Goal: Information Seeking & Learning: Learn about a topic

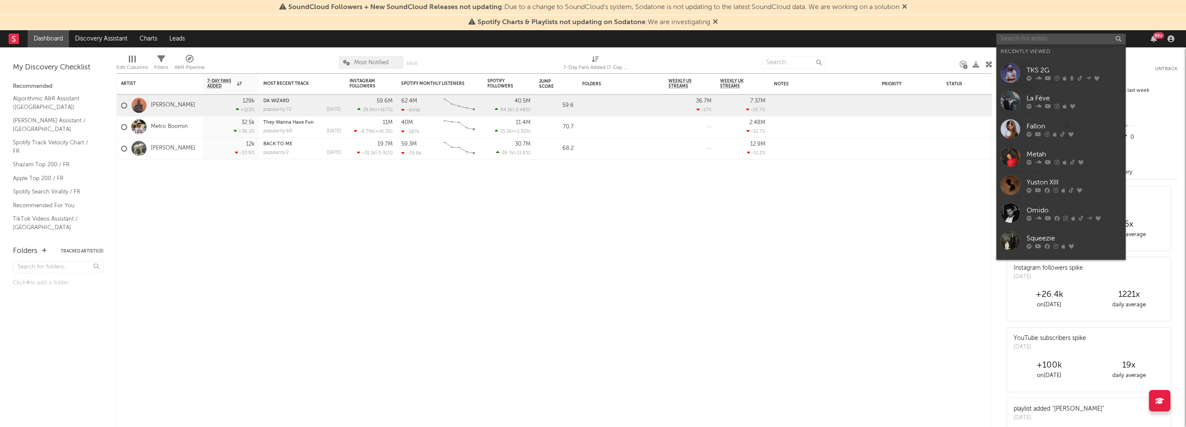
click at [1022, 36] on input "text" at bounding box center [1060, 39] width 129 height 11
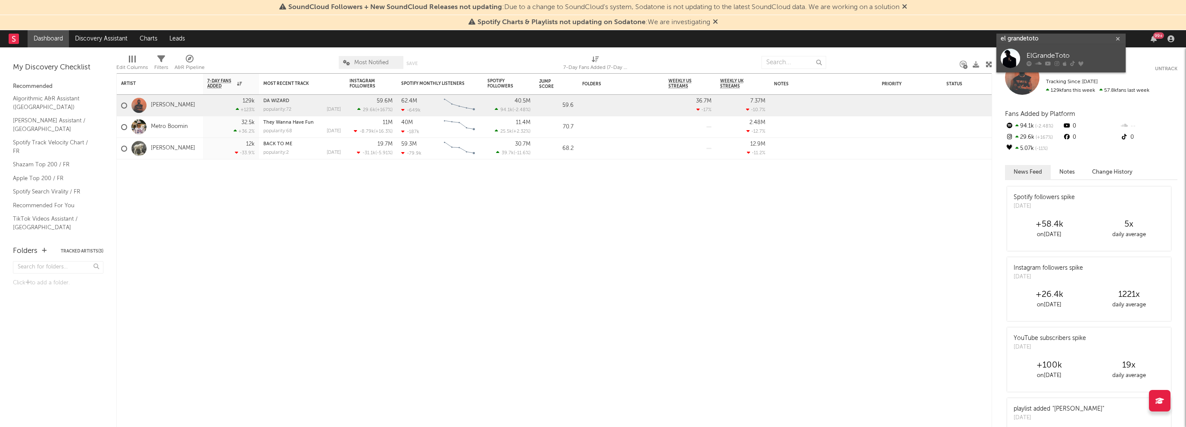
type input "el grandetoto"
click at [1040, 60] on div "ElGrandeToto" at bounding box center [1073, 56] width 95 height 10
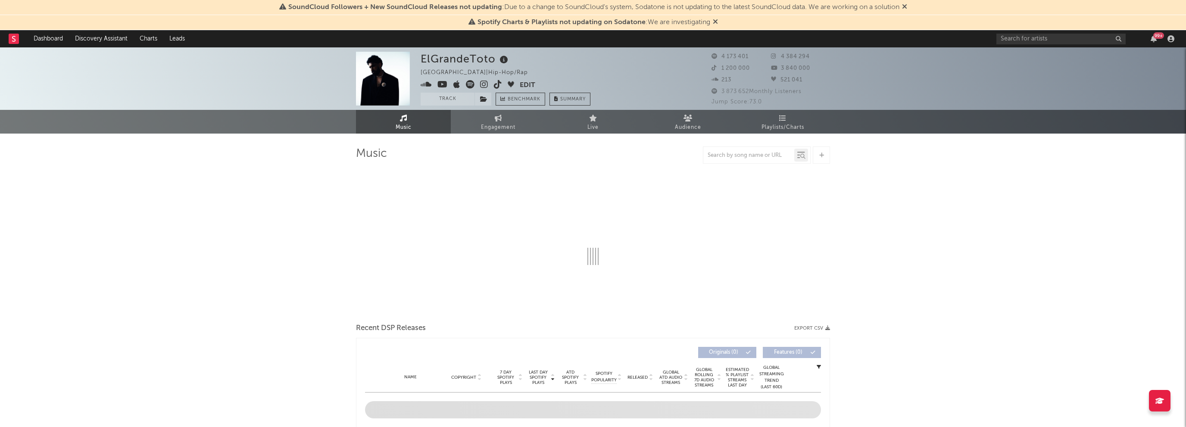
select select "6m"
